Goal: Task Accomplishment & Management: Complete application form

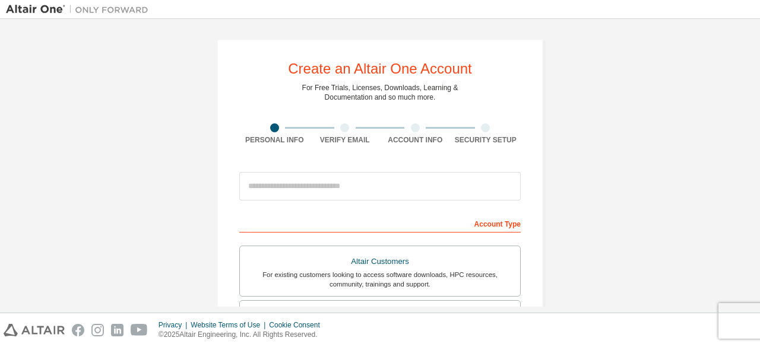
click at [610, 137] on div "Create an Altair One Account For Free Trials, Licenses, Downloads, Learning & D…" at bounding box center [380, 339] width 748 height 629
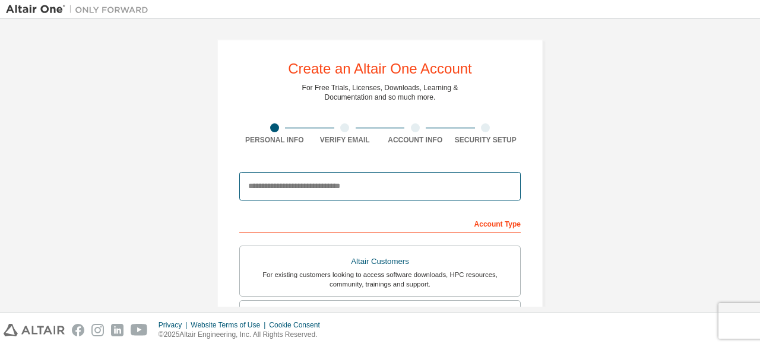
click at [320, 196] on input "email" at bounding box center [379, 186] width 281 height 28
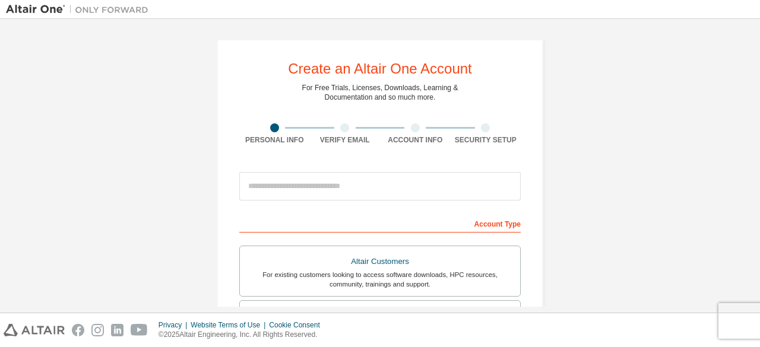
click at [569, 182] on div "Create an Altair One Account For Free Trials, Licenses, Downloads, Learning & D…" at bounding box center [380, 339] width 748 height 629
